Goal: Task Accomplishment & Management: Complete application form

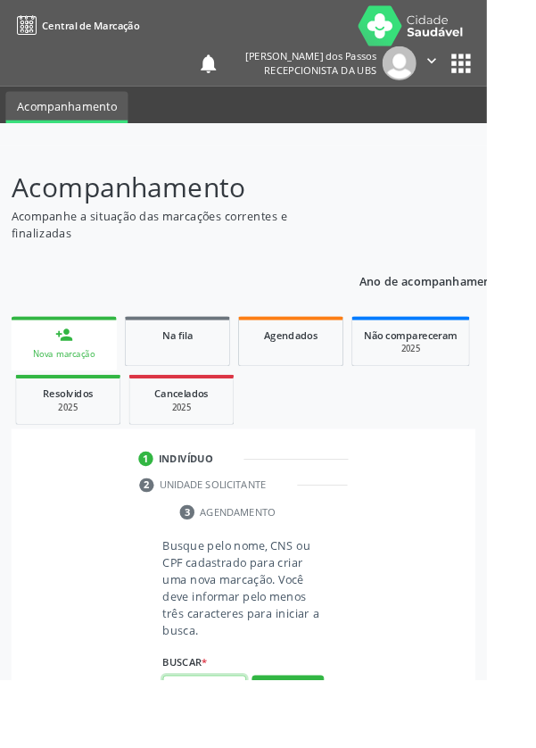
click at [234, 747] on input "text" at bounding box center [225, 759] width 92 height 30
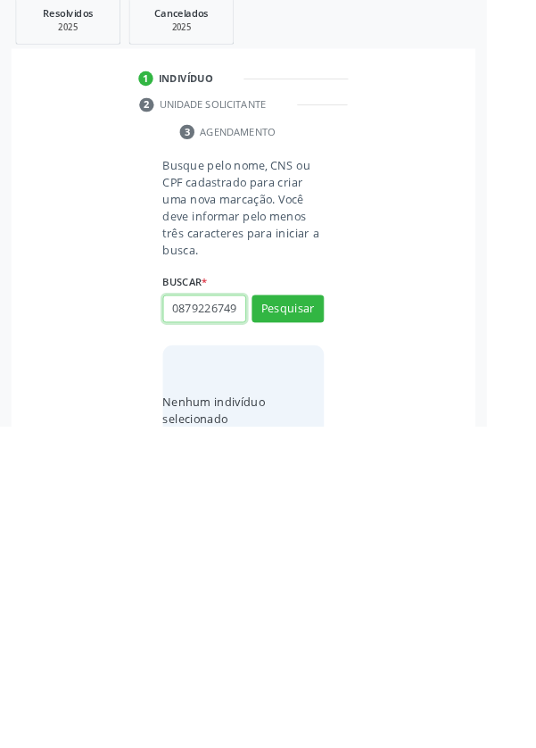
scroll to position [0, 4]
type input "08792267491"
click at [306, 623] on button "Pesquisar" at bounding box center [317, 618] width 79 height 30
type input "08792267491"
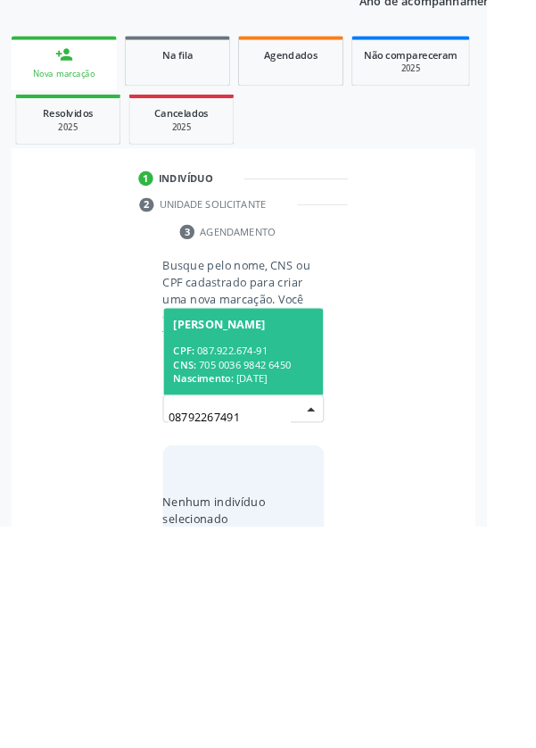
scroll to position [140, 0]
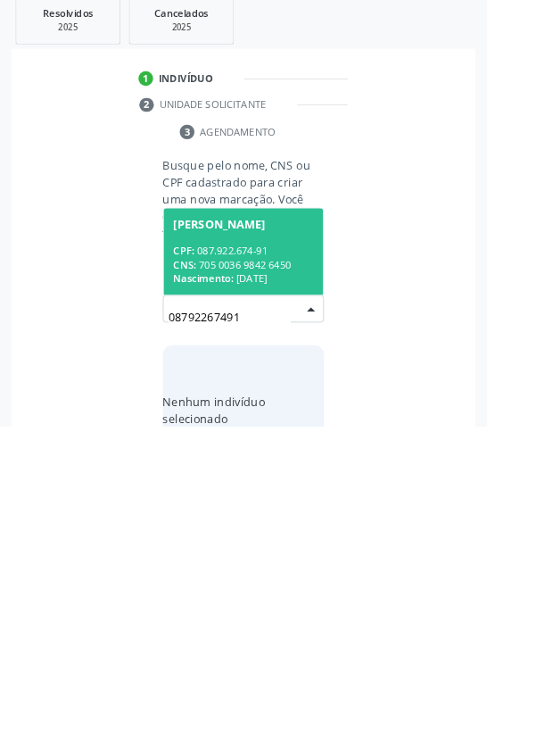
click at [234, 559] on div "CPF: 087.922.674-91" at bounding box center [268, 554] width 154 height 15
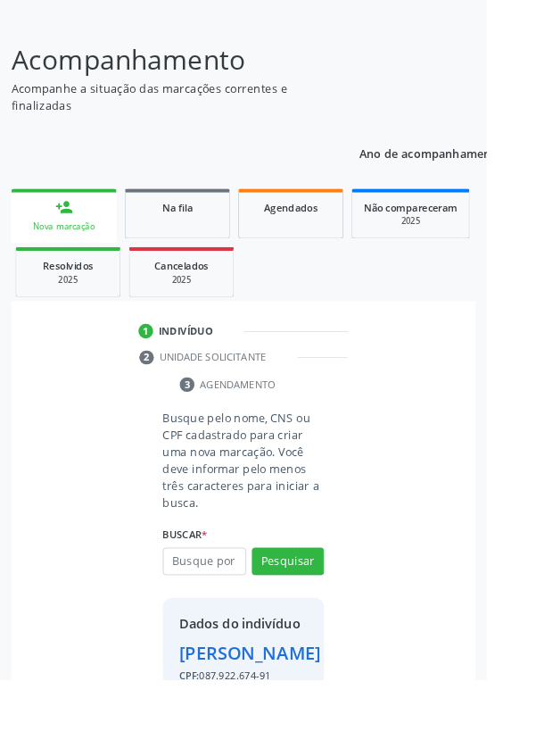
scroll to position [197, 0]
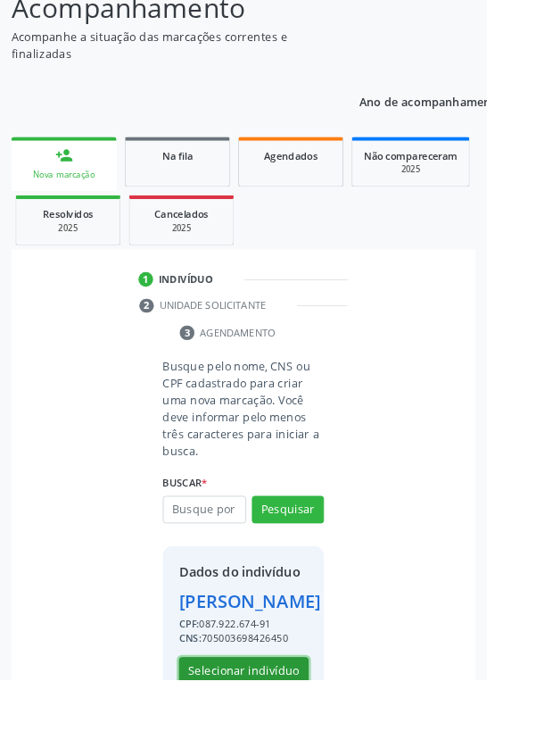
click at [277, 747] on button "Selecionar indivíduo" at bounding box center [268, 739] width 143 height 30
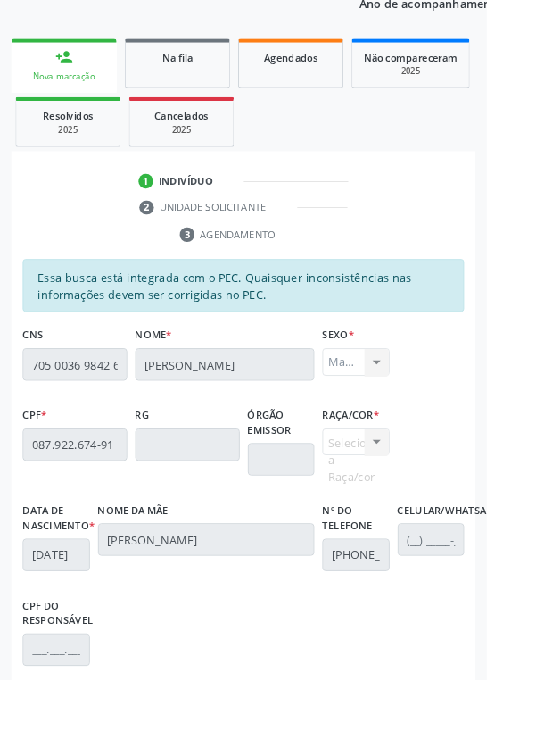
scroll to position [424, 0]
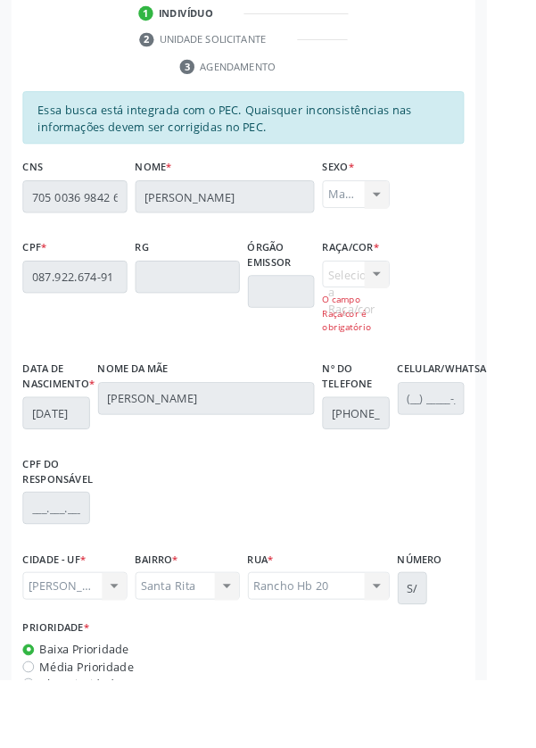
scroll to position [547, 0]
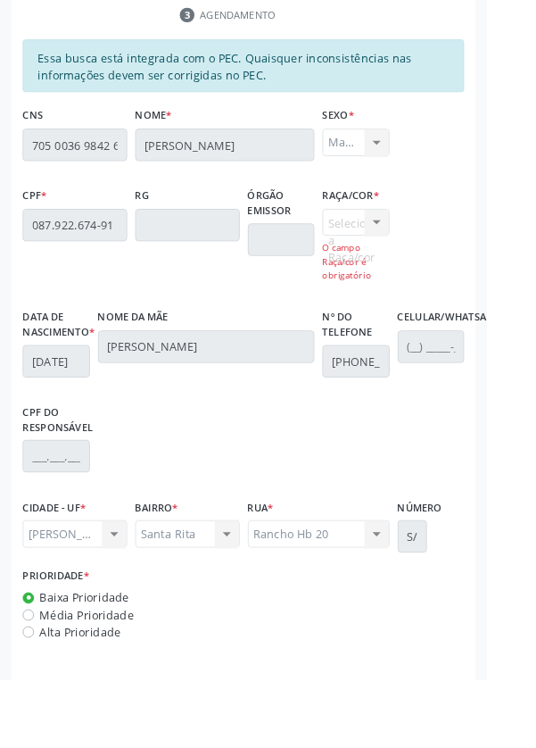
click at [402, 242] on div "Selecione a Raça/cor 01 - Branca 02 - Preta 04 - [GEOGRAPHIC_DATA] 03 - [MEDICA…" at bounding box center [392, 270] width 74 height 81
click at [425, 255] on div "Selecione a Raça/cor 01 - Branca 02 - Preta 04 - [GEOGRAPHIC_DATA] 03 - [MEDICA…" at bounding box center [392, 270] width 74 height 81
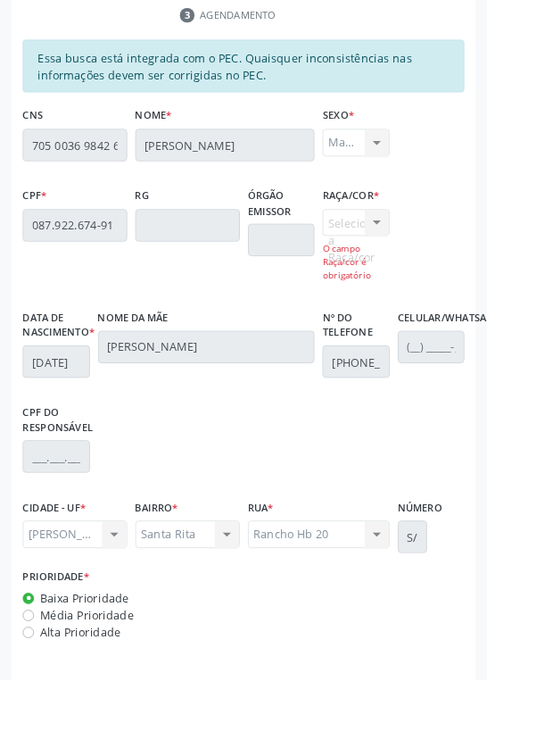
scroll to position [472, 0]
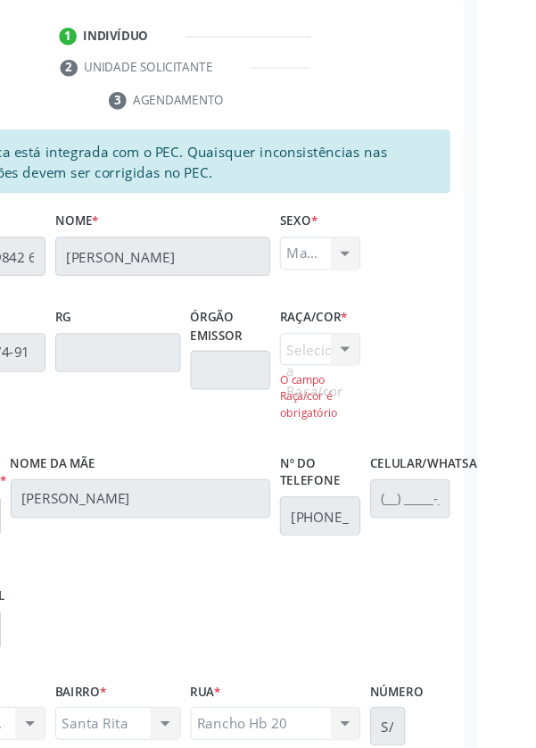
click at [408, 312] on div "Selecione a Raça/cor 01 - Branca 02 - Preta 04 - [GEOGRAPHIC_DATA] 03 - [MEDICA…" at bounding box center [392, 345] width 74 height 81
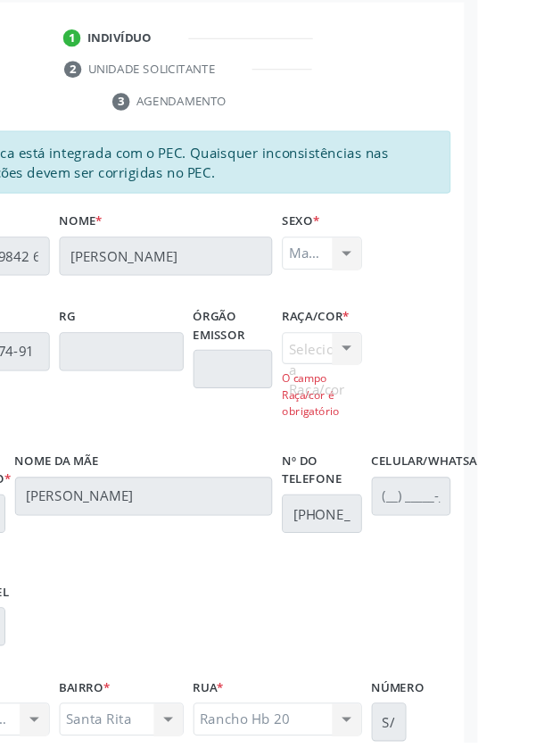
scroll to position [407, 0]
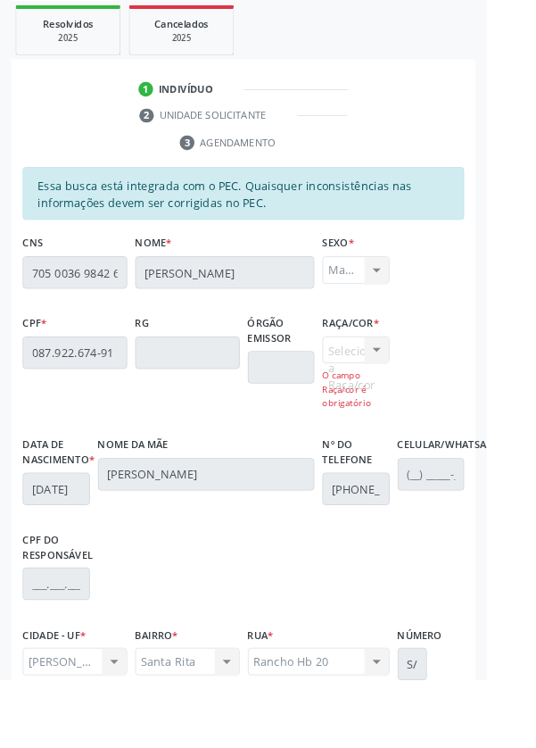
click at [371, 381] on div "Selecione a Raça/cor 01 - Branca 02 - Preta 04 - [GEOGRAPHIC_DATA] 03 - [MEDICA…" at bounding box center [392, 410] width 74 height 81
click at [399, 395] on div "Selecione a Raça/cor 01 - Branca 02 - Preta 04 - [GEOGRAPHIC_DATA] 03 - [MEDICA…" at bounding box center [392, 410] width 74 height 81
